Goal: Communication & Community: Answer question/provide support

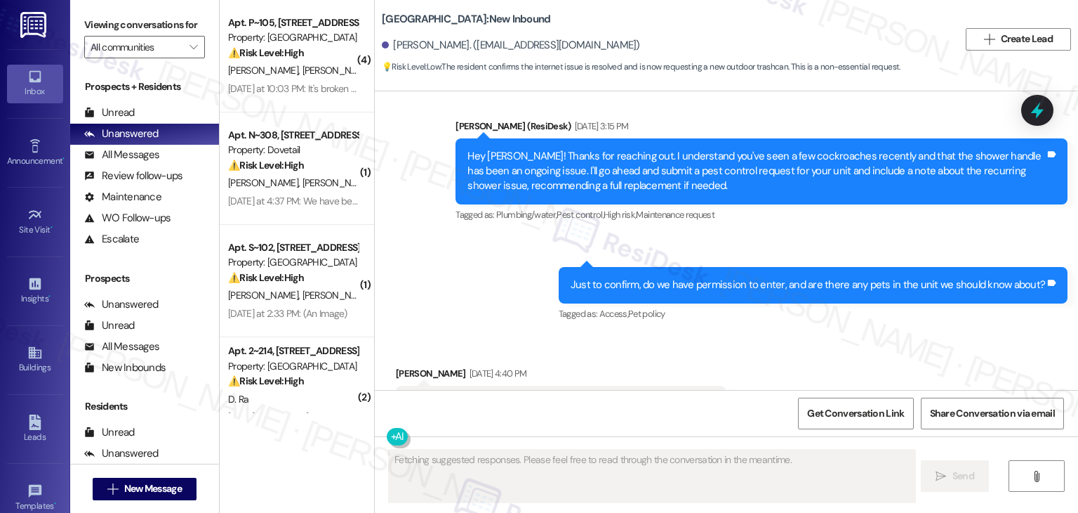
scroll to position [9210, 0]
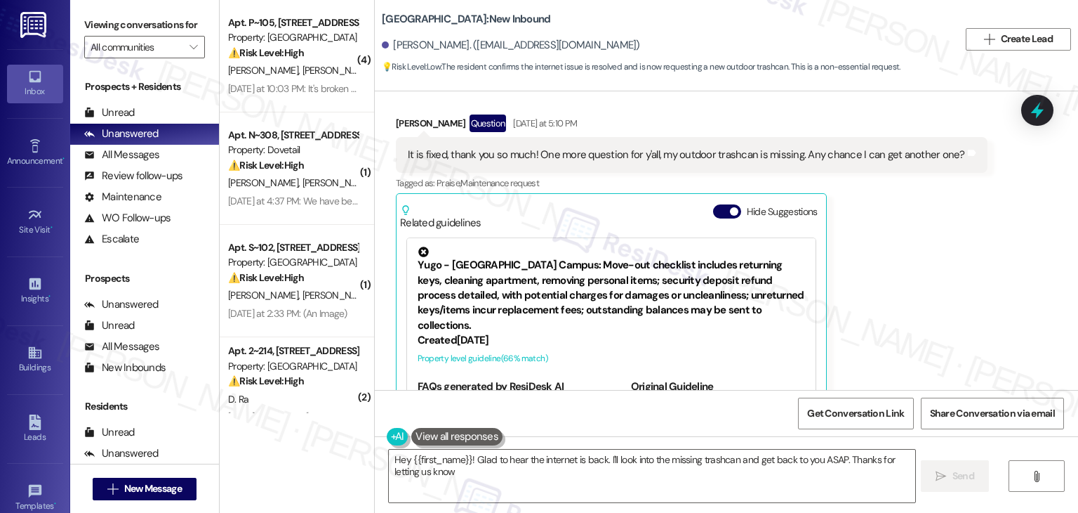
type textarea "Hey {{first_name}}! Glad to hear the internet is back. I'll look into the missi…"
click at [899, 234] on div "[PERSON_NAME] Question [DATE] at 5:10 PM It is fixed, thank you so much! One mo…" at bounding box center [692, 277] width 592 height 326
click at [904, 247] on div "[PERSON_NAME] Question [DATE] at 5:10 PM It is fixed, thank you so much! One mo…" at bounding box center [692, 277] width 592 height 326
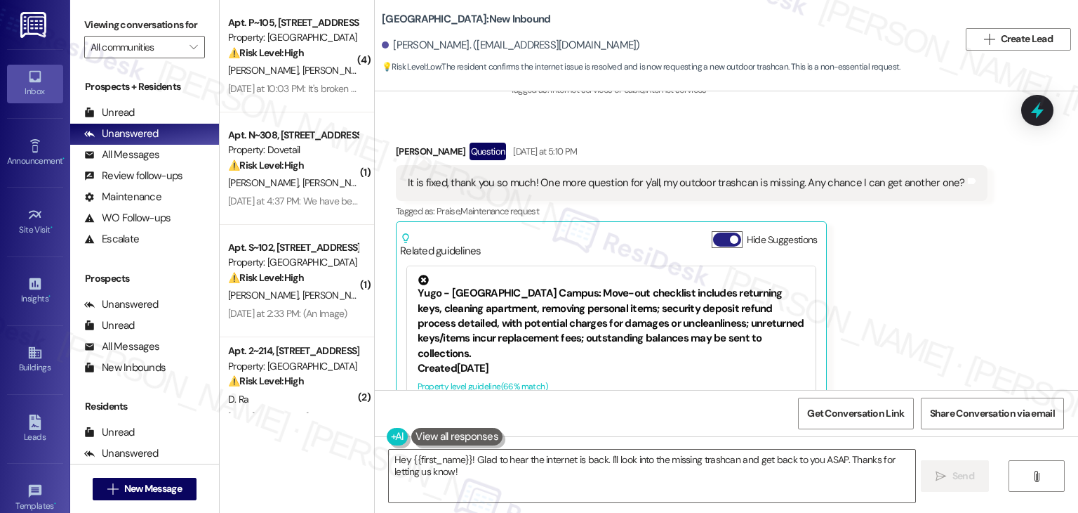
click at [716, 232] on button "Hide Suggestions" at bounding box center [727, 239] width 28 height 14
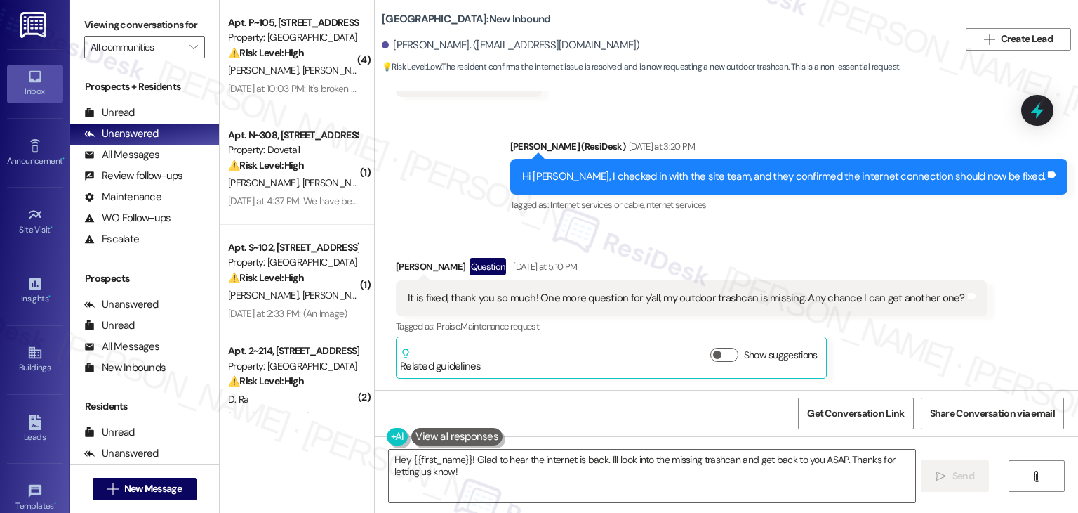
scroll to position [9005, 0]
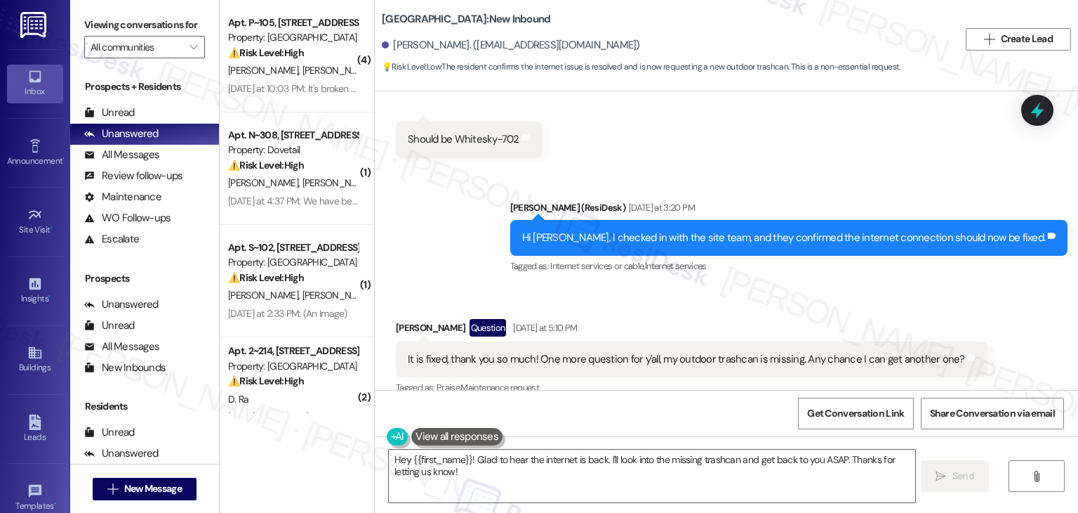
click at [955, 287] on div "Received via SMS Calvin Biesecker Question Yesterday at 5:10 PM It is fixed, th…" at bounding box center [726, 368] width 703 height 163
click at [960, 287] on div "Received via SMS Calvin Biesecker Question Yesterday at 5:10 PM It is fixed, th…" at bounding box center [726, 368] width 703 height 163
click at [993, 312] on div "Received via SMS Calvin Biesecker Question Yesterday at 5:10 PM It is fixed, th…" at bounding box center [726, 368] width 703 height 163
click at [910, 308] on div "Received via SMS Calvin Biesecker Question Yesterday at 5:10 PM It is fixed, th…" at bounding box center [691, 379] width 613 height 142
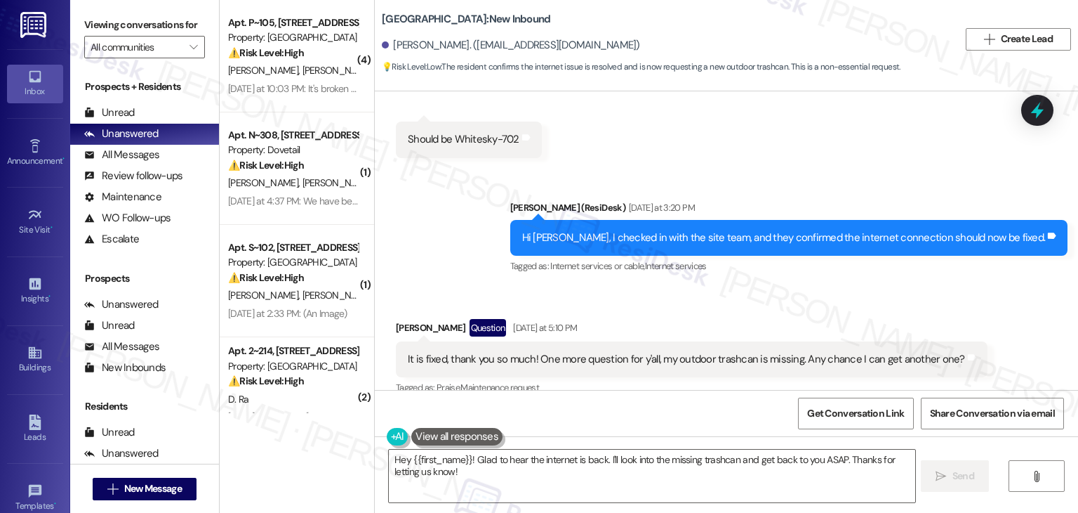
click at [1014, 287] on div "Received via SMS Calvin Biesecker Question Yesterday at 5:10 PM It is fixed, th…" at bounding box center [726, 368] width 703 height 163
click at [739, 230] on div "Hi Calvin, I checked in with the site team, and they confirmed the internet con…" at bounding box center [784, 237] width 524 height 15
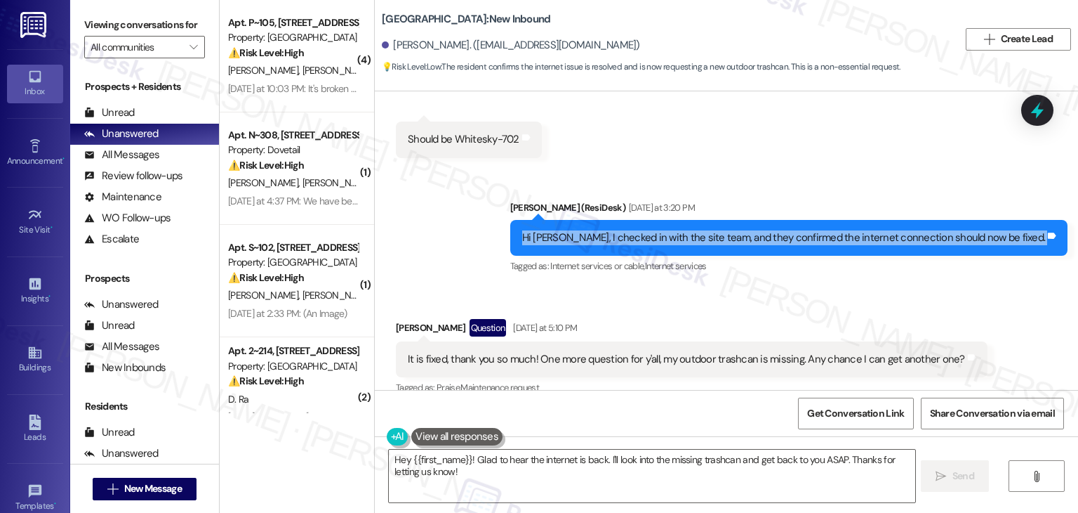
copy div "Hi Calvin, I checked in with the site team, and they confirmed the internet con…"
click at [576, 352] on div "It is fixed, thank you so much! One more question for y'all, my outdoor trashca…" at bounding box center [686, 359] width 557 height 15
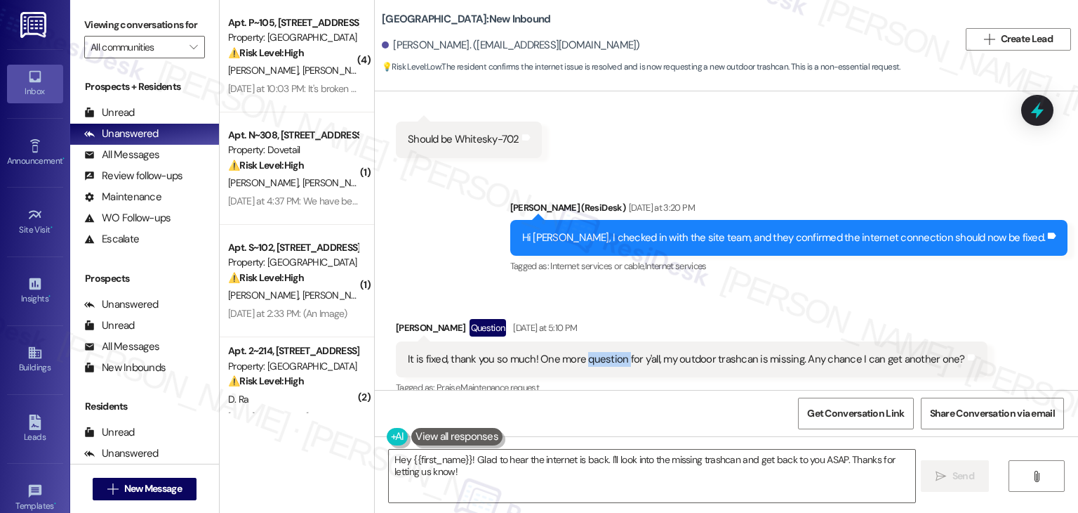
click at [576, 352] on div "It is fixed, thank you so much! One more question for y'all, my outdoor trashca…" at bounding box center [686, 359] width 557 height 15
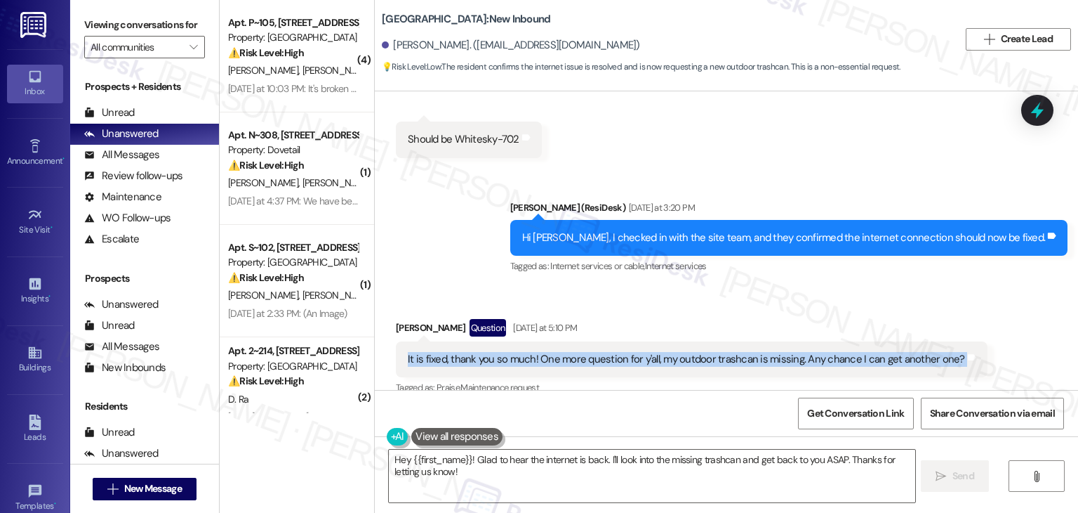
click at [576, 352] on div "It is fixed, thank you so much! One more question for y'all, my outdoor trashca…" at bounding box center [686, 359] width 557 height 15
copy div "It is fixed, thank you so much! One more question for y'all, my outdoor trashca…"
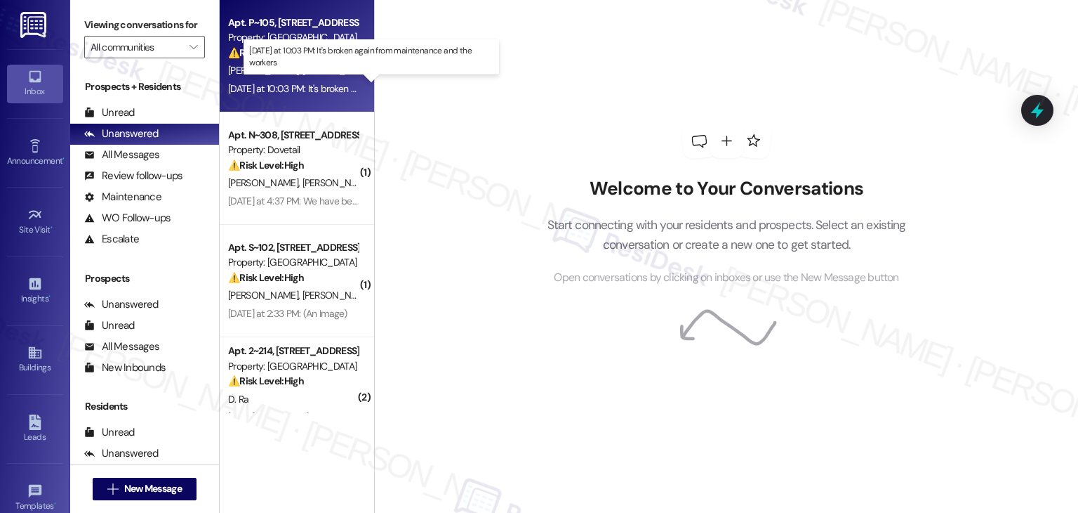
click at [289, 86] on div "[DATE] at 10:03 PM: It's broken again from maintenance and the workers [DATE] a…" at bounding box center [373, 88] width 290 height 13
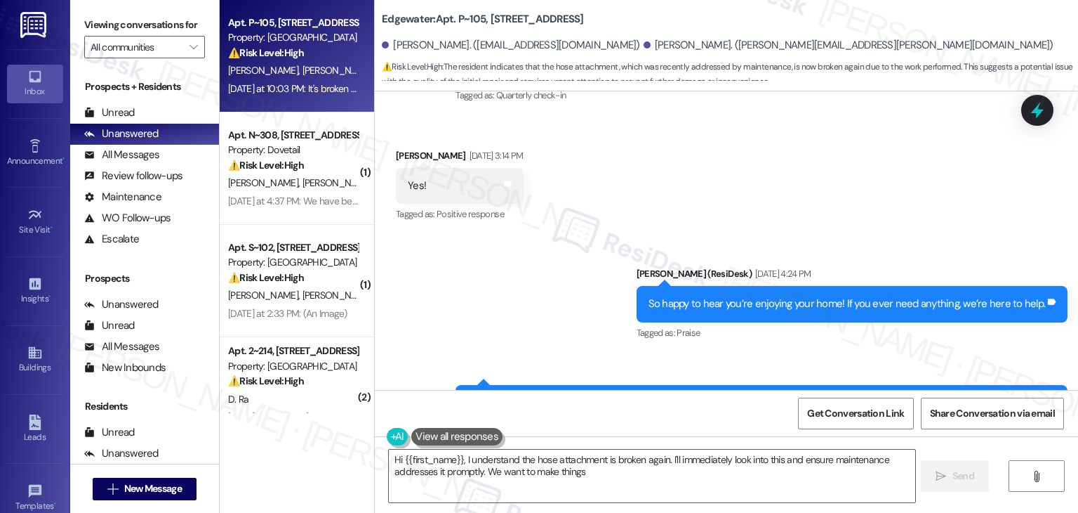
scroll to position [1165, 0]
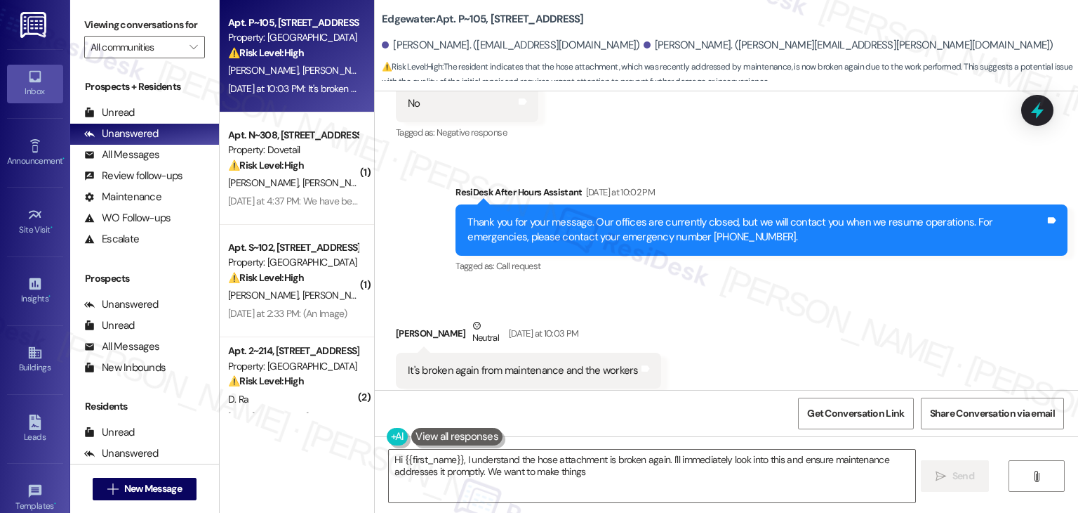
type textarea "Hi {{first_name}}, I understand the hose attachment is broken again. I'll immed…"
click at [717, 286] on div "Received via SMS [PERSON_NAME] Neutral [DATE] at 10:03 PM It's broken again fro…" at bounding box center [726, 352] width 703 height 133
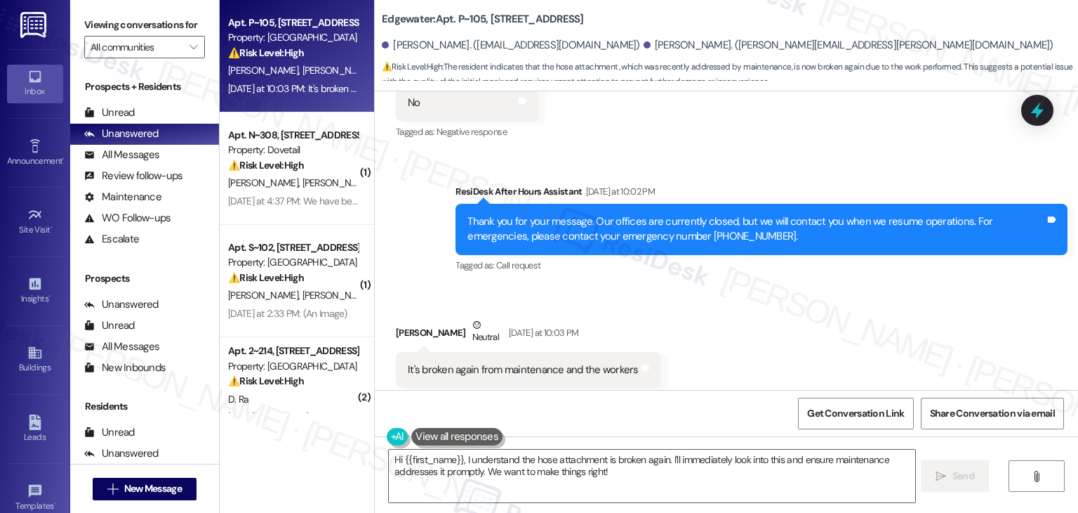
click at [719, 286] on div "Received via SMS [PERSON_NAME] Neutral [DATE] at 10:03 PM It's broken again fro…" at bounding box center [726, 352] width 703 height 133
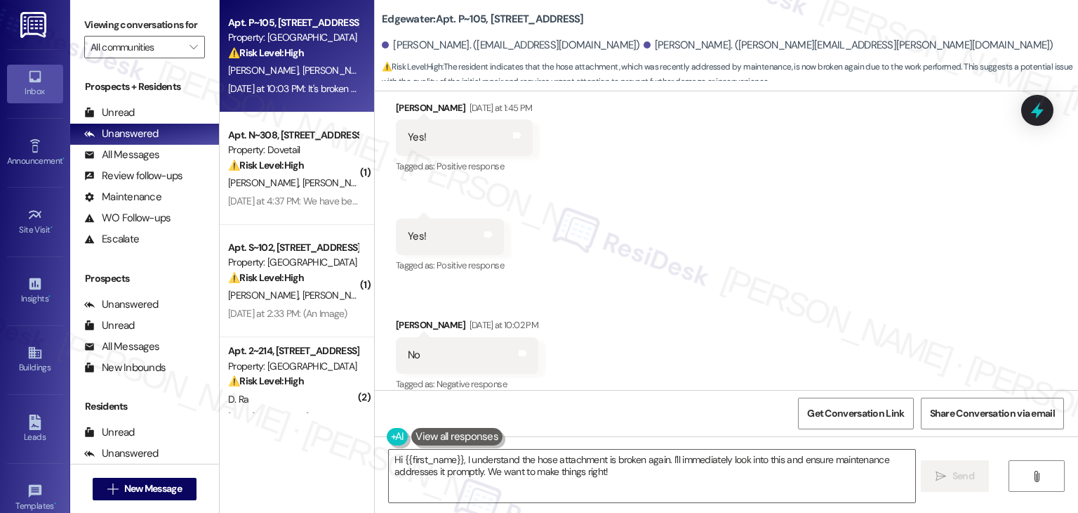
scroll to position [1025, 0]
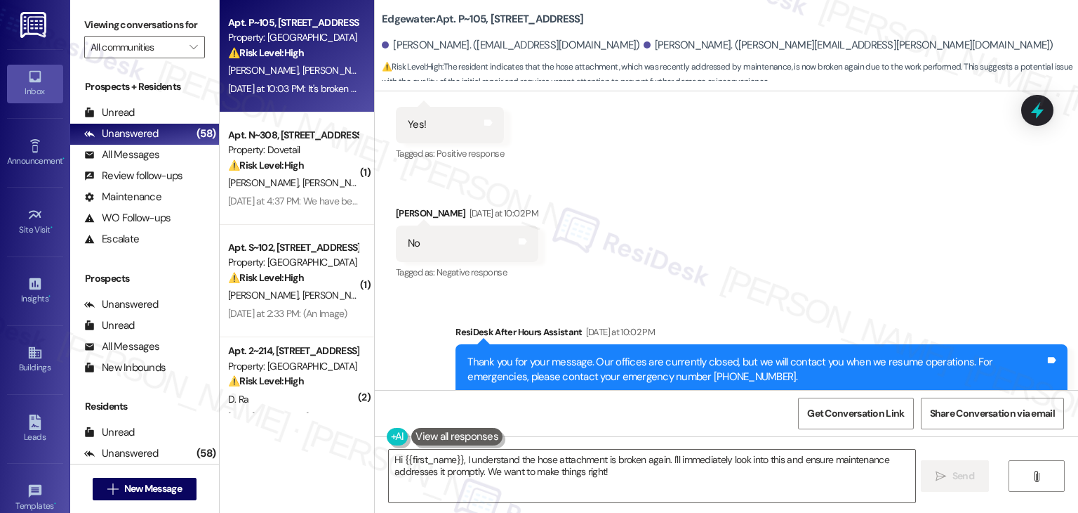
click at [727, 211] on div "Received via SMS [PERSON_NAME] [DATE] at 1:45 PM Yes! Tags and notes Tagged as:…" at bounding box center [726, 125] width 703 height 336
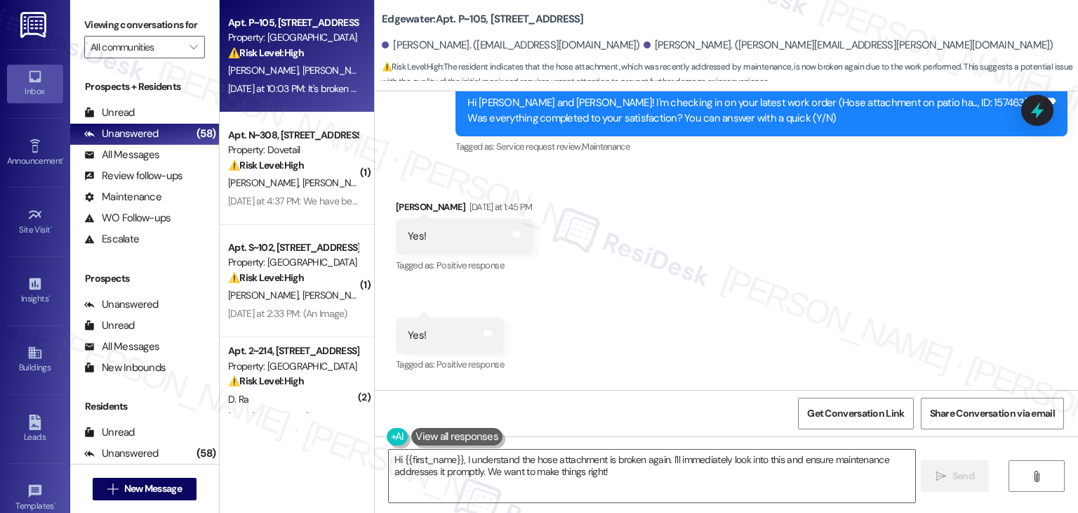
click at [753, 284] on div "Received via SMS [PERSON_NAME] [DATE] at 1:45 PM Yes! Tags and notes Tagged as:…" at bounding box center [726, 336] width 703 height 336
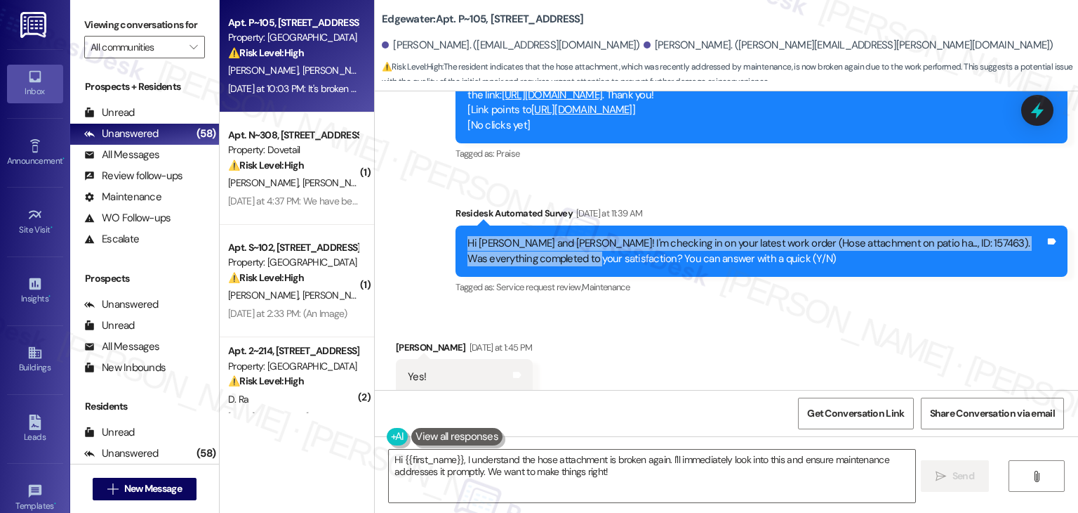
drag, startPoint x: 534, startPoint y: 234, endPoint x: 459, endPoint y: 215, distance: 76.8
click at [468, 236] on div "Hi [PERSON_NAME] and [PERSON_NAME]! I'm checking in on your latest work order (…" at bounding box center [757, 251] width 578 height 30
copy div "Hi [PERSON_NAME] and [PERSON_NAME]! I'm checking in on your latest work order (…"
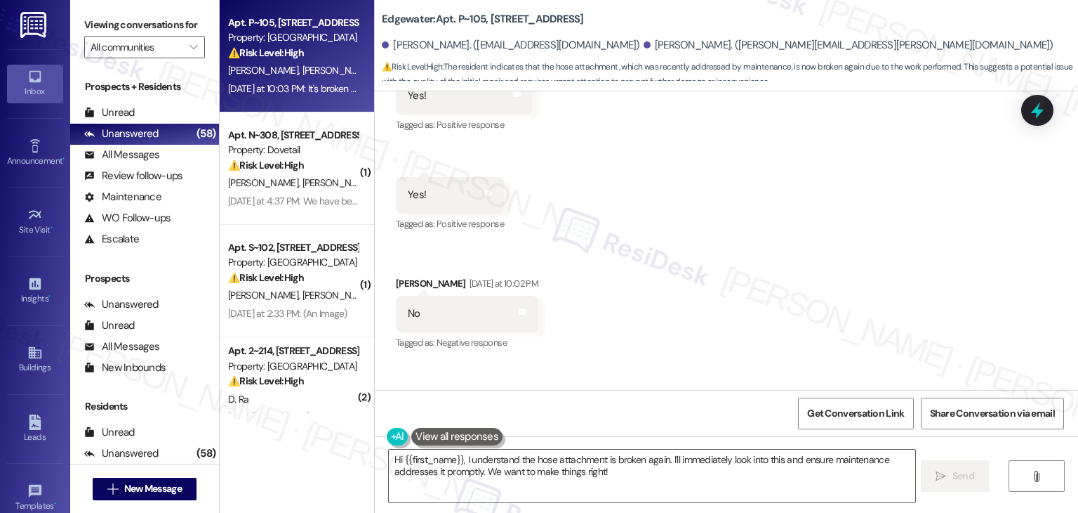
scroll to position [1165, 0]
